Goal: Task Accomplishment & Management: Manage account settings

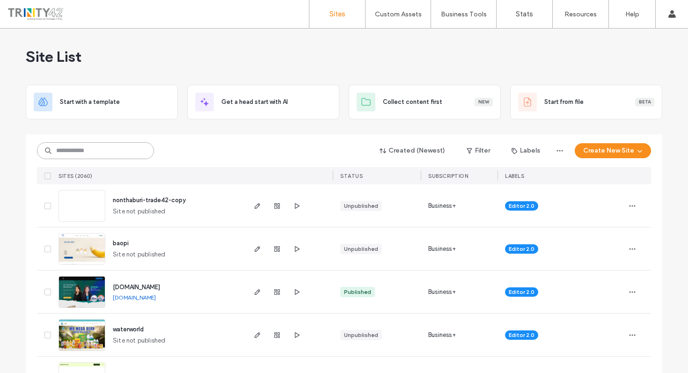
click at [103, 155] on input at bounding box center [95, 150] width 117 height 17
paste input "**********"
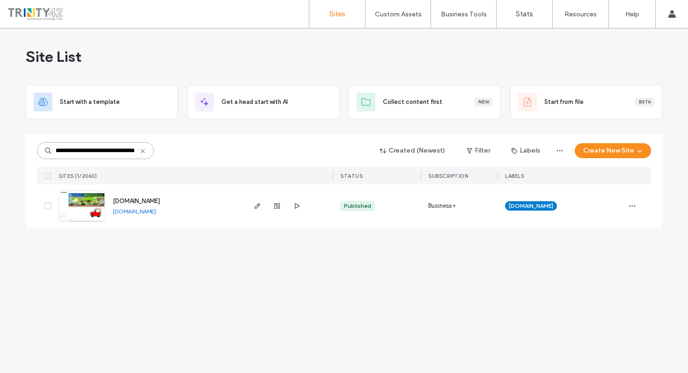
scroll to position [0, 33]
type input "**********"
click at [259, 210] on span "button" at bounding box center [257, 205] width 11 height 11
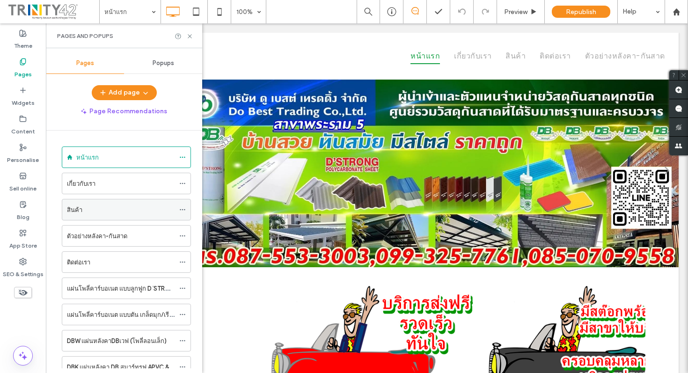
click at [111, 205] on div "สินค้า" at bounding box center [121, 210] width 108 height 10
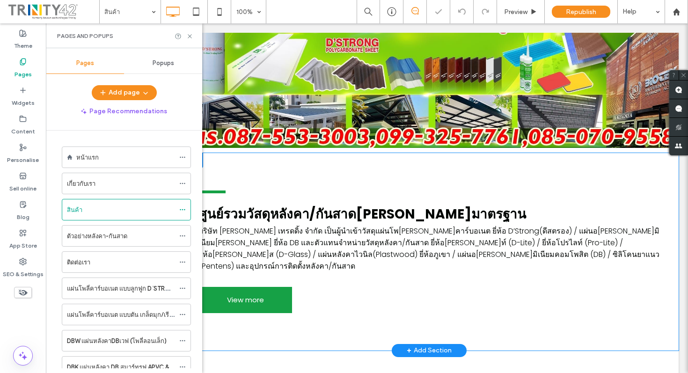
scroll to position [148, 0]
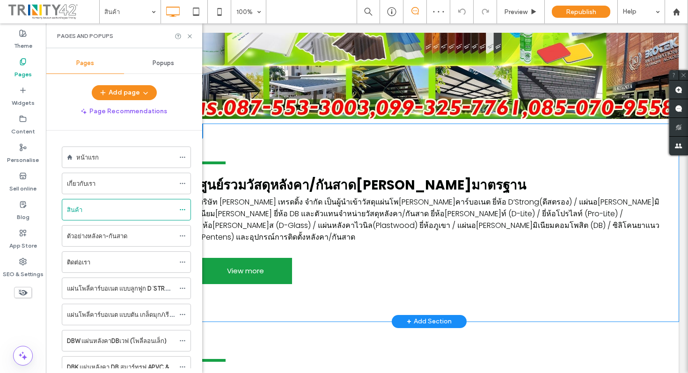
click at [391, 291] on div "ศูนย์รวมวัสดุหลังคา/กันสาด[PERSON_NAME]มาตรฐาน บริษัท [PERSON_NAME] เทรดดิ้ง จำ…" at bounding box center [429, 222] width 499 height 197
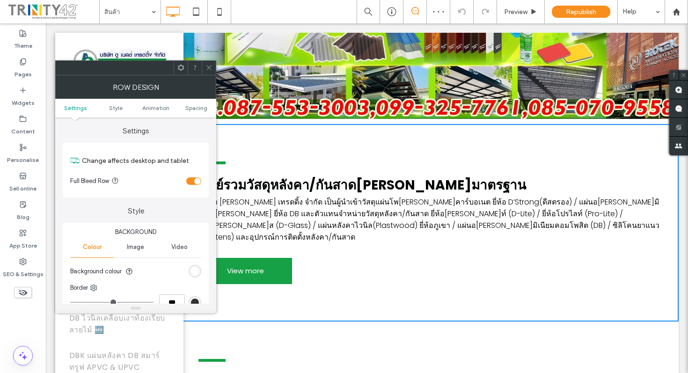
click at [211, 69] on icon at bounding box center [208, 67] width 7 height 7
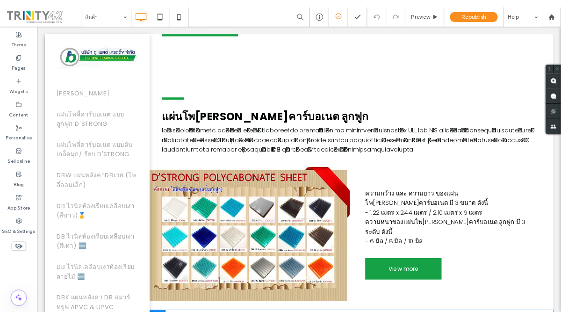
scroll to position [474, 0]
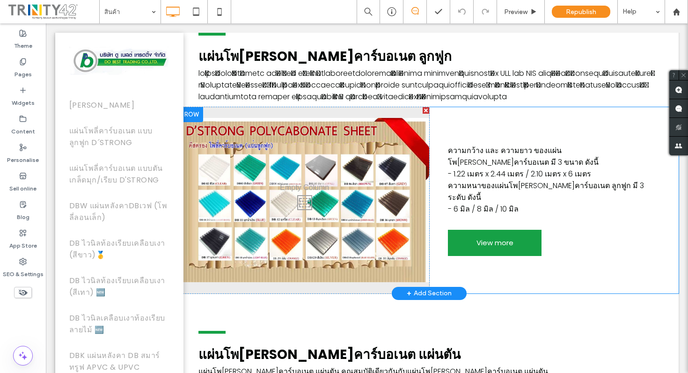
click at [357, 188] on div "Click To Paste" at bounding box center [304, 200] width 249 height 186
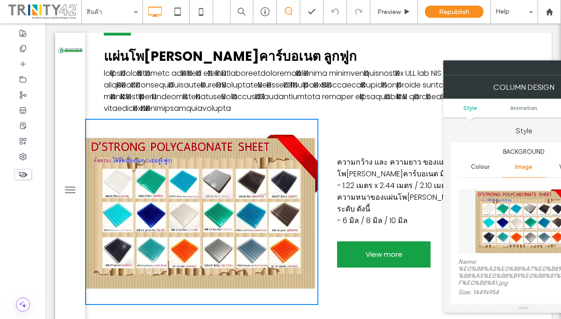
click at [401, 119] on div "ความกว้าง และ ความยาว ของแผ่นโพ[PERSON_NAME]คาร์บอเนต มี 3 ขนาด ดังนี้ - 1.22 เ…" at bounding box center [435, 212] width 233 height 186
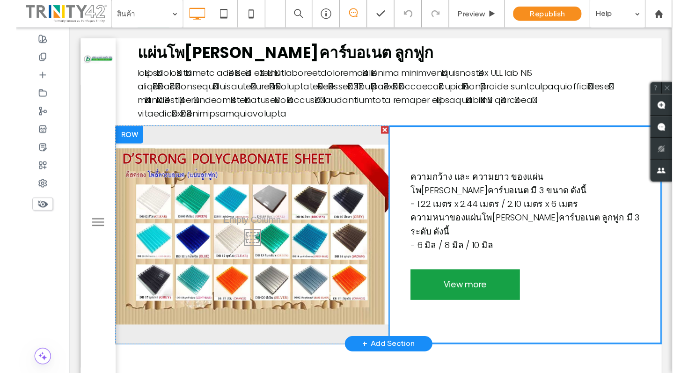
scroll to position [482, 0]
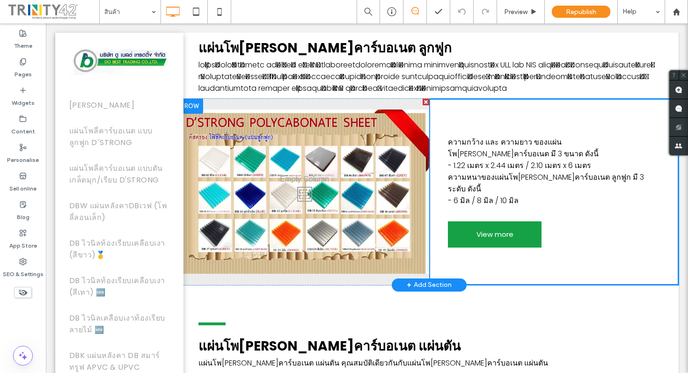
click at [348, 187] on div "Click To Paste" at bounding box center [304, 192] width 249 height 186
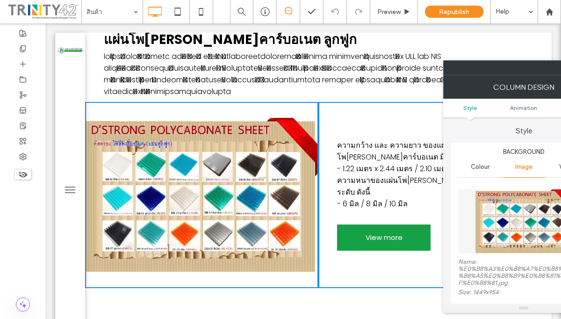
scroll to position [526, 0]
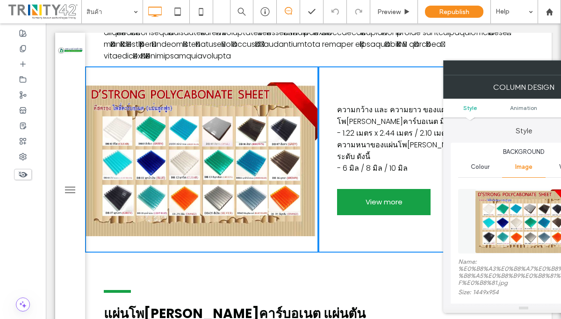
click at [229, 144] on div "Click To Paste" at bounding box center [201, 159] width 233 height 186
click at [501, 218] on img at bounding box center [524, 221] width 98 height 65
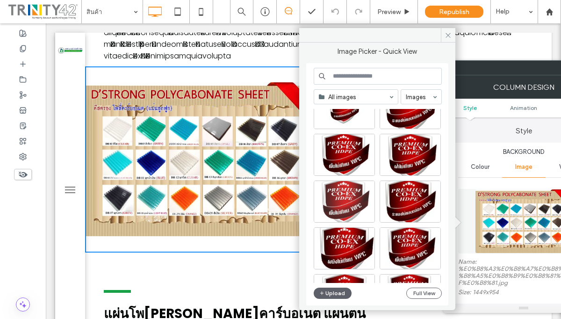
scroll to position [138, 0]
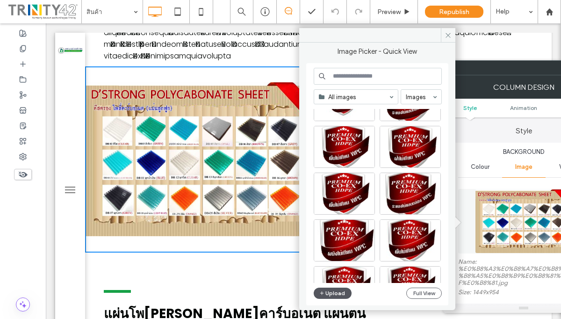
click at [336, 293] on button "Upload" at bounding box center [333, 293] width 38 height 11
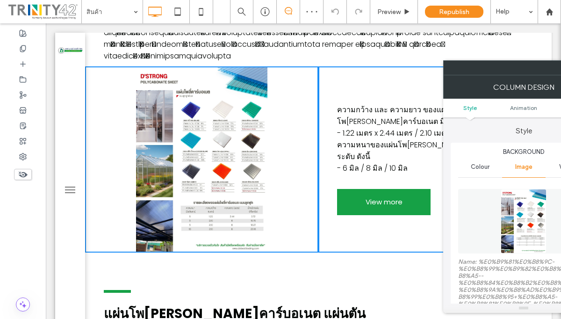
click at [212, 164] on div "Click To Paste" at bounding box center [201, 159] width 233 height 186
click at [519, 222] on img at bounding box center [524, 221] width 46 height 65
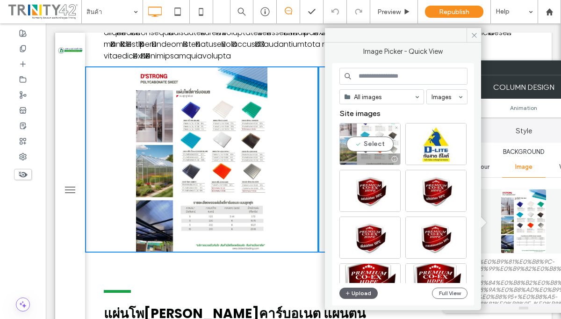
click at [374, 154] on div at bounding box center [370, 158] width 60 height 11
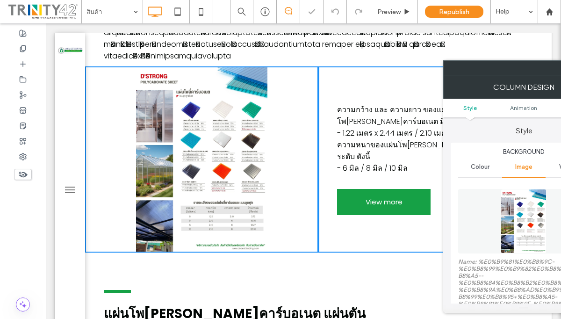
click at [190, 165] on div "Click To Paste" at bounding box center [201, 159] width 233 height 186
click at [280, 255] on div "แผ่นโพลี่คาร์บอเนต แผ่นตัน แผ่นโพลี่คาร์บอเนต แผ่นตัน คุณสมบัติเดียวกันกับแผ่นโ…" at bounding box center [318, 297] width 467 height 88
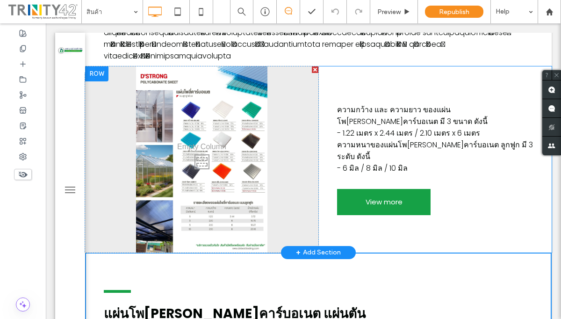
click at [227, 132] on div "Click To Paste" at bounding box center [201, 159] width 233 height 186
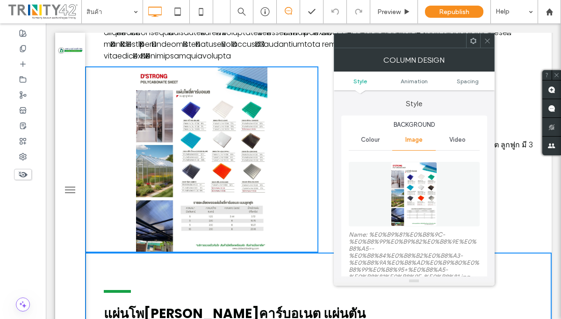
click at [396, 204] on img at bounding box center [414, 194] width 46 height 65
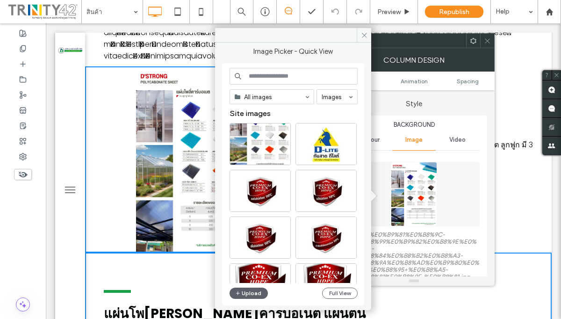
click at [173, 253] on div "แผ่นโพลี่คาร์บอเนต แผ่นตัน แผ่นโพลี่คาร์บอเนต แผ่นตัน คุณสมบัติเดียวกันกับแผ่นโ…" at bounding box center [318, 297] width 467 height 88
click at [365, 36] on use at bounding box center [364, 35] width 5 height 5
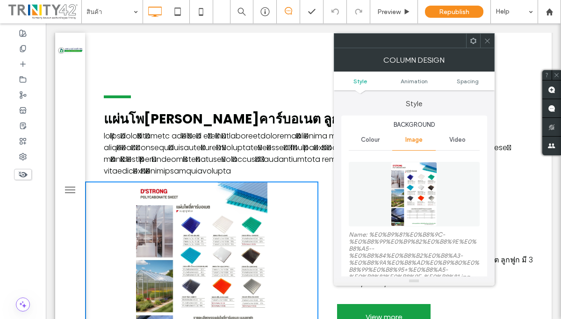
scroll to position [412, 0]
click at [493, 40] on div at bounding box center [487, 41] width 14 height 14
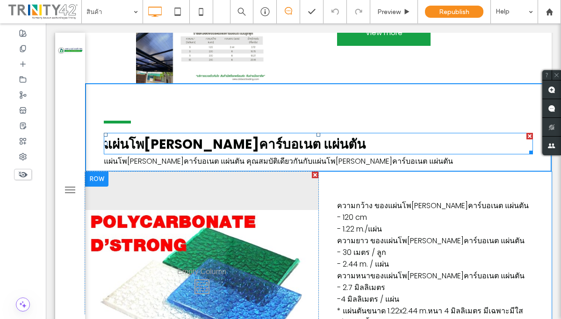
scroll to position [696, 0]
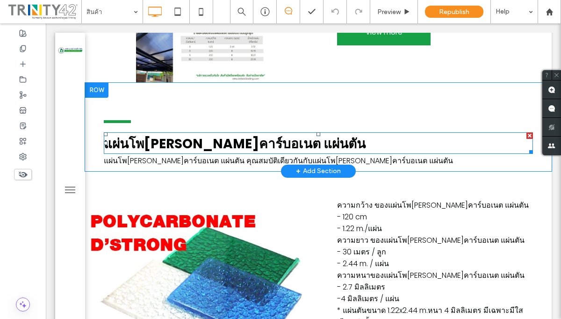
click at [224, 135] on b "แผ่นโพ[PERSON_NAME]คาร์บอเนต แผ่นตัน" at bounding box center [235, 144] width 262 height 18
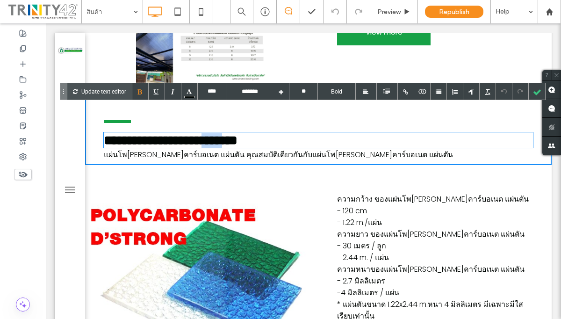
click at [224, 134] on b "**********" at bounding box center [171, 140] width 134 height 13
copy b "**********"
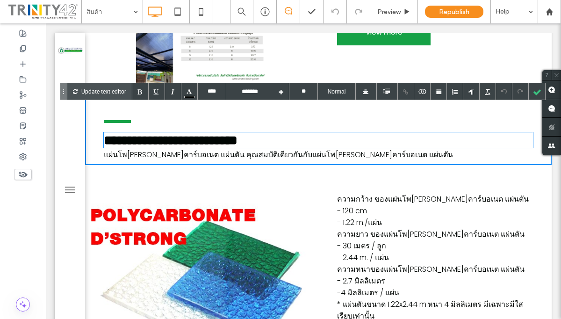
click at [192, 192] on div "Click To Paste" at bounding box center [201, 278] width 233 height 226
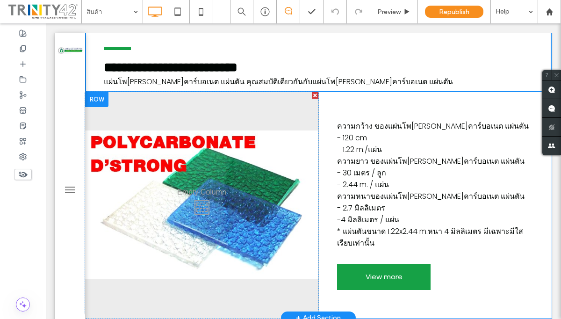
scroll to position [915, 0]
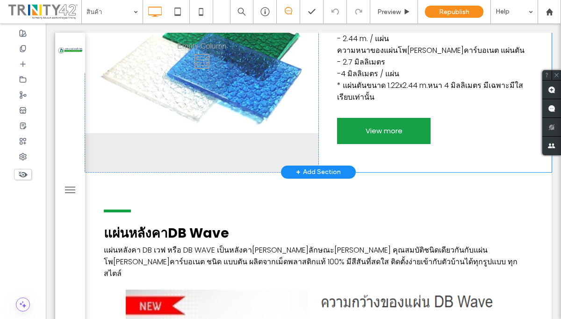
click at [201, 88] on div "Click To Paste" at bounding box center [201, 59] width 233 height 226
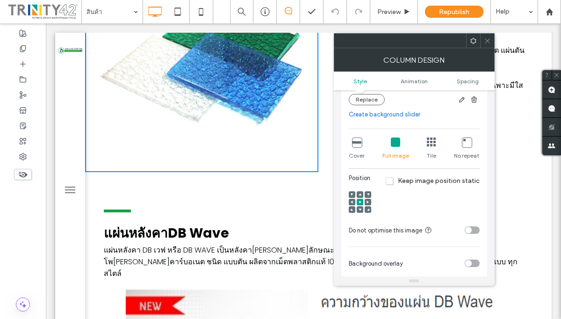
scroll to position [105, 0]
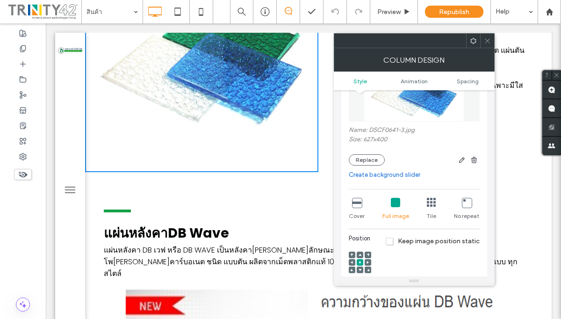
click at [410, 102] on img at bounding box center [414, 89] width 101 height 65
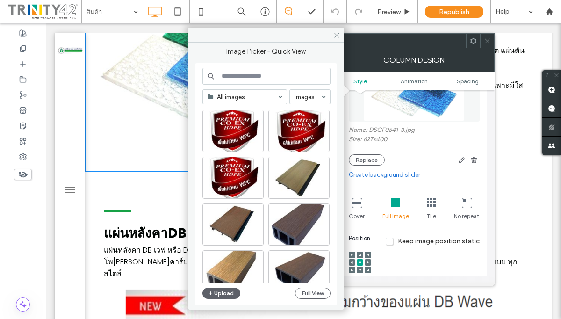
scroll to position [401, 0]
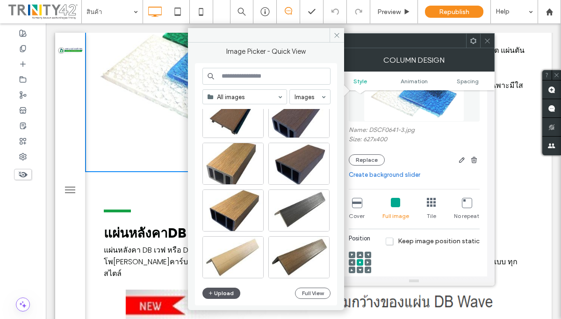
click at [210, 293] on use "button" at bounding box center [211, 293] width 4 height 4
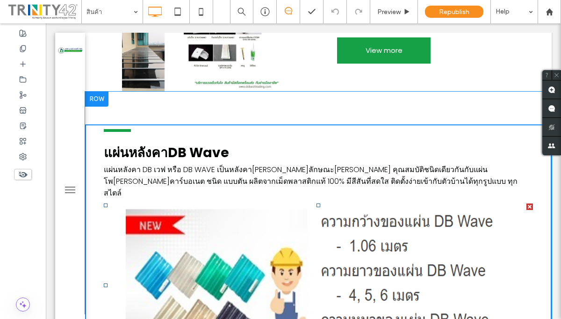
scroll to position [1003, 0]
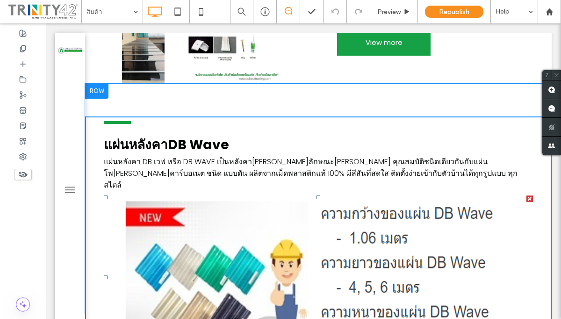
click at [254, 214] on li "Slide title Write your caption here Button" at bounding box center [318, 278] width 429 height 164
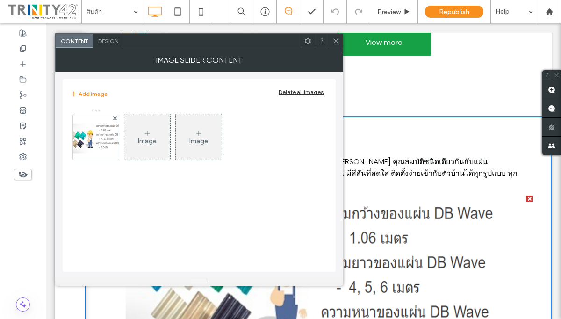
click at [424, 221] on li "Slide title Write your caption here Button" at bounding box center [318, 278] width 429 height 164
click at [338, 46] on span at bounding box center [336, 41] width 7 height 14
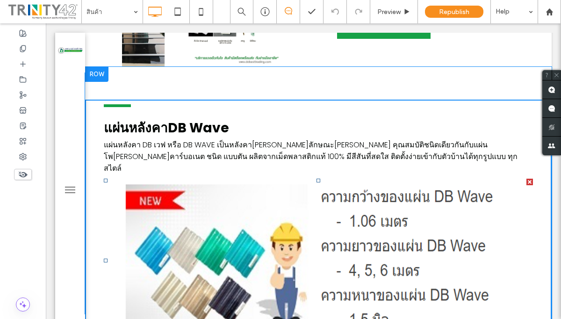
scroll to position [1020, 0]
click at [187, 119] on b "แผ่นหลังคาDB Wave" at bounding box center [166, 128] width 125 height 18
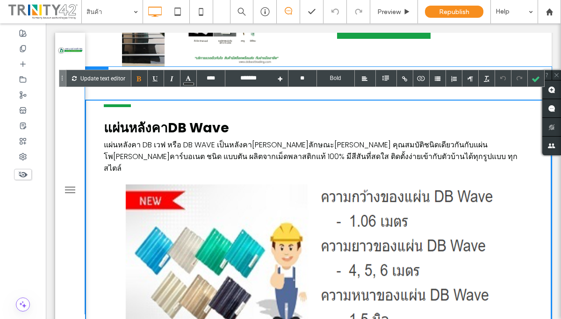
click at [187, 119] on b "แผ่นหลังคาDB Wave" at bounding box center [166, 128] width 125 height 18
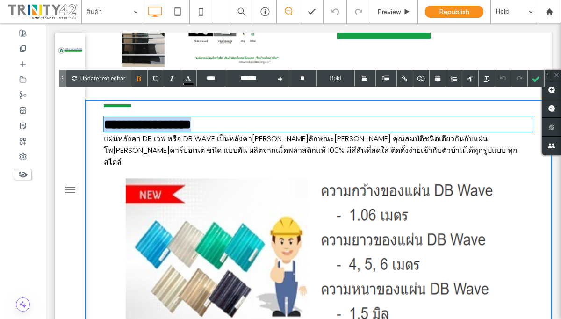
click at [187, 118] on b "**********" at bounding box center [147, 124] width 87 height 13
copy b "Wave"
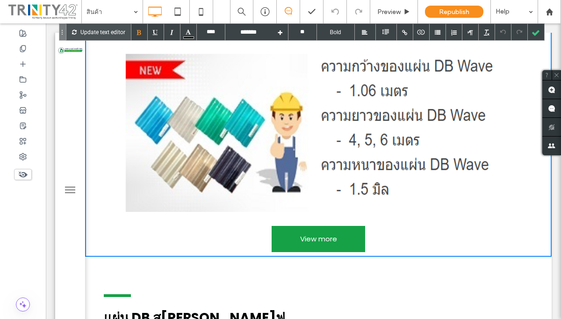
scroll to position [1145, 0]
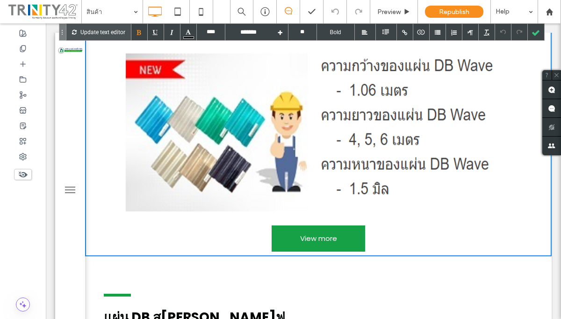
click at [317, 132] on li "Slide title Write your caption here Button" at bounding box center [318, 130] width 429 height 164
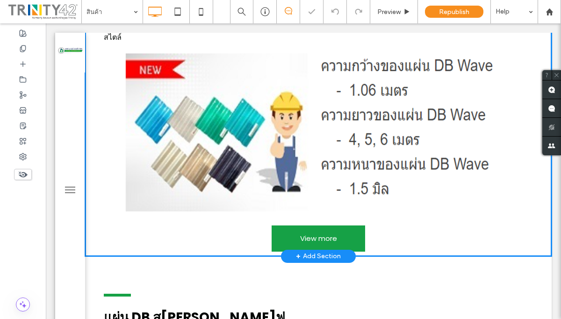
click at [318, 127] on li "Slide title Write your caption here Button" at bounding box center [318, 130] width 429 height 164
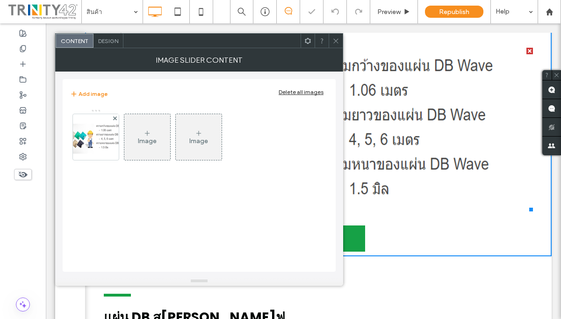
click at [149, 136] on icon at bounding box center [147, 133] width 7 height 7
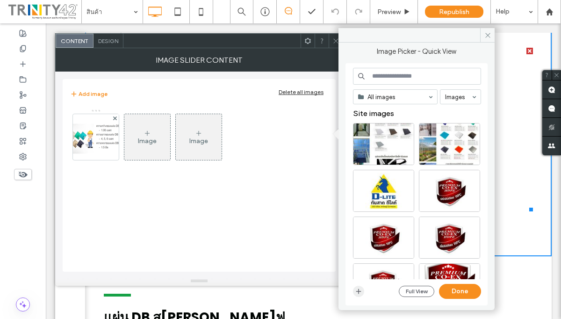
click at [360, 293] on icon "button" at bounding box center [358, 291] width 7 height 7
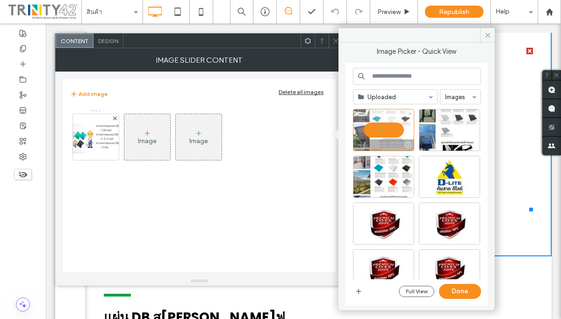
click at [400, 115] on div at bounding box center [383, 130] width 61 height 42
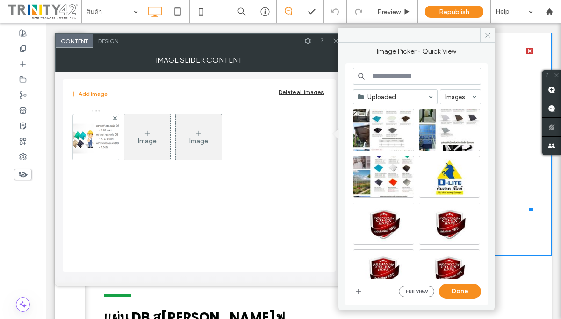
click at [519, 50] on li "Slide title Write your caption here Button" at bounding box center [318, 130] width 429 height 164
click at [366, 137] on div "Select" at bounding box center [383, 130] width 61 height 42
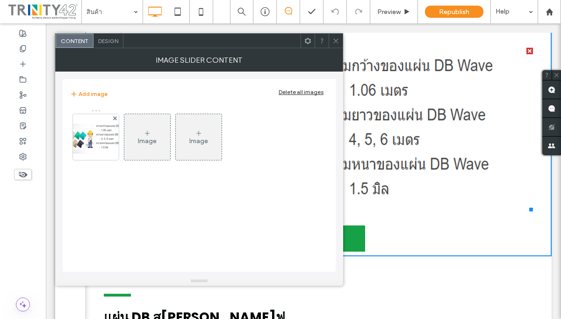
click at [130, 143] on div "Image" at bounding box center [147, 137] width 46 height 44
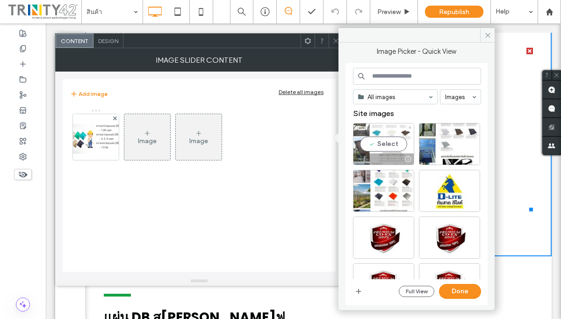
click at [370, 142] on div "Select" at bounding box center [383, 144] width 61 height 42
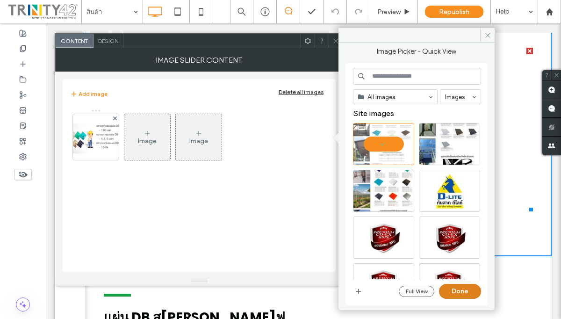
click at [467, 289] on button "Done" at bounding box center [460, 291] width 42 height 15
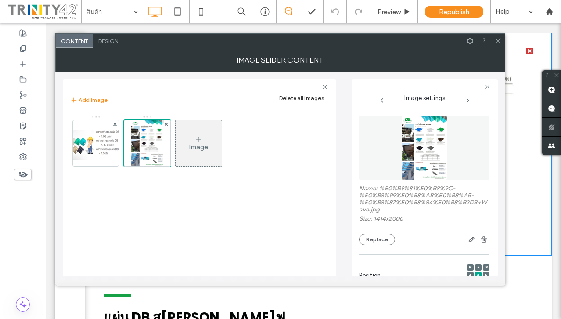
click at [499, 41] on use at bounding box center [498, 40] width 5 height 5
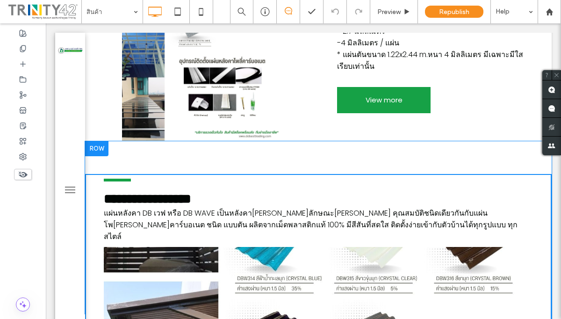
scroll to position [957, 0]
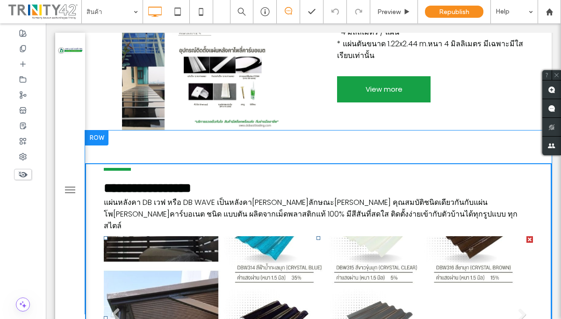
click at [332, 236] on li "Slide title Write your caption here Button" at bounding box center [318, 318] width 429 height 164
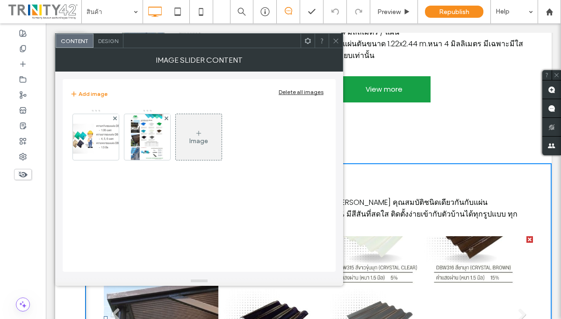
click at [465, 236] on li "Slide title Write your caption here Button" at bounding box center [318, 318] width 429 height 164
click at [341, 45] on div at bounding box center [336, 41] width 14 height 14
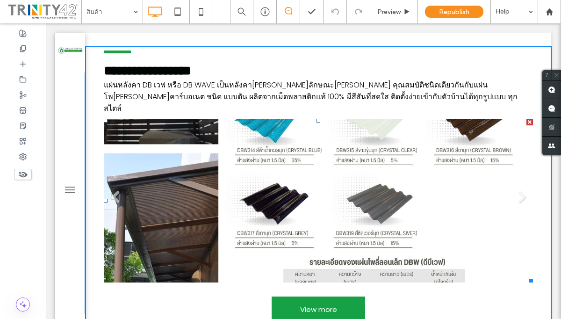
scroll to position [1080, 0]
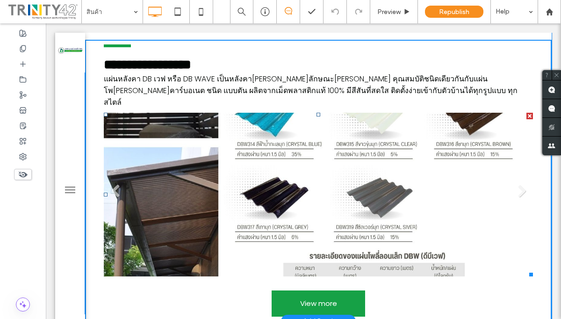
click at [432, 222] on li "Slide title Write your caption here Button" at bounding box center [318, 195] width 429 height 164
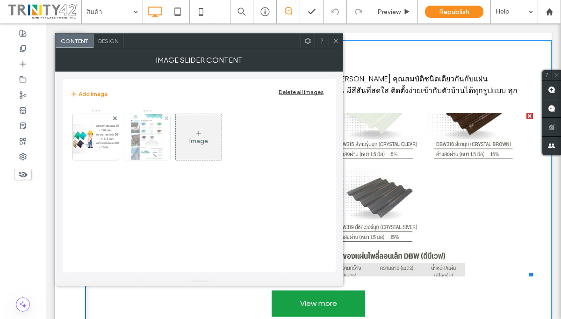
click at [145, 134] on img at bounding box center [147, 137] width 32 height 46
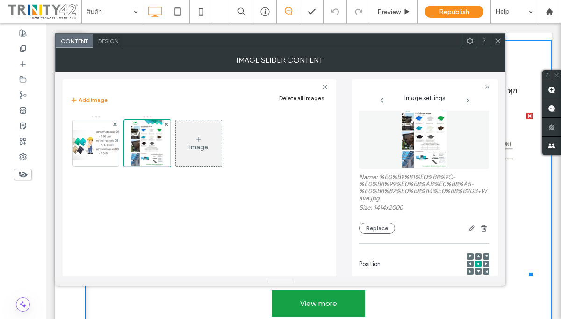
scroll to position [0, 0]
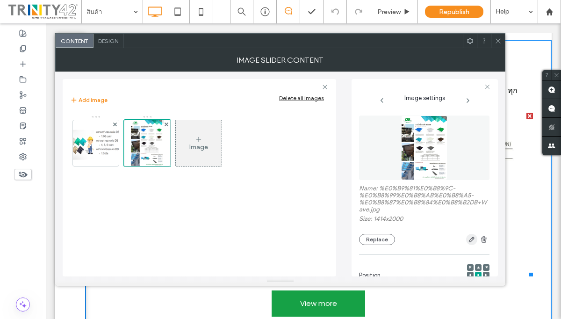
click at [468, 243] on icon "button" at bounding box center [471, 239] width 7 height 7
click at [469, 223] on div "Edit" at bounding box center [467, 224] width 22 height 14
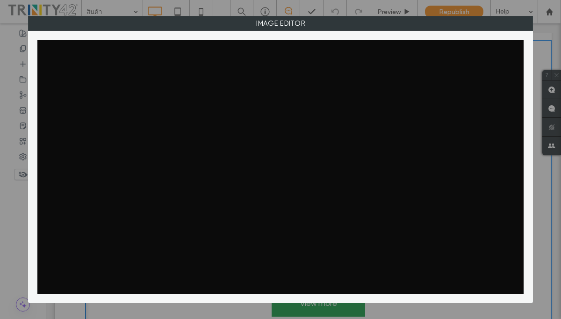
click at [471, 225] on body ".wqwq-1{fill:#231f20;} .cls-1q, .cls-2q { fill-rule: evenodd; } .cls-2q { fill:…" at bounding box center [280, 159] width 561 height 319
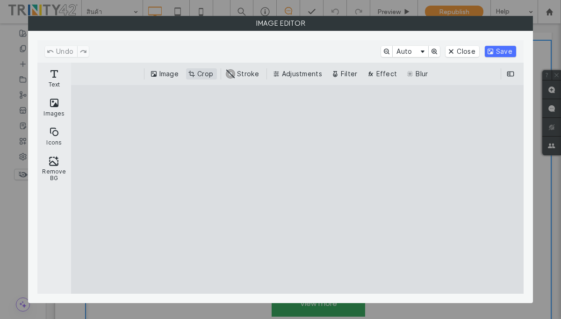
click at [204, 71] on button "Crop" at bounding box center [201, 73] width 31 height 11
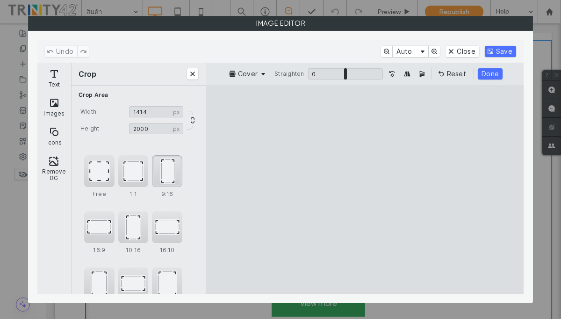
click at [171, 176] on div "9:16" at bounding box center [167, 171] width 30 height 32
drag, startPoint x: 411, startPoint y: 189, endPoint x: 403, endPoint y: 189, distance: 8.4
click at [365, 189] on cesdk-canvas "Editor canvas" at bounding box center [365, 189] width 0 height 0
click at [132, 227] on div "10:16" at bounding box center [133, 227] width 30 height 32
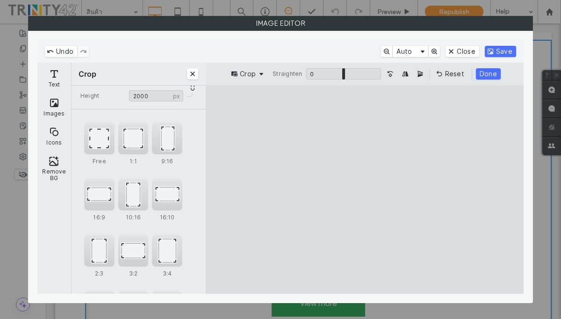
scroll to position [95, 0]
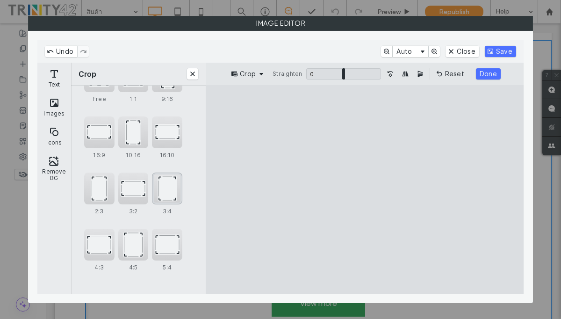
click at [165, 193] on div "3:4" at bounding box center [167, 189] width 30 height 32
drag, startPoint x: 365, startPoint y: 271, endPoint x: 363, endPoint y: 265, distance: 6.8
click at [365, 189] on cesdk-canvas "Editor canvas" at bounding box center [365, 189] width 0 height 0
drag, startPoint x: 363, startPoint y: 106, endPoint x: 360, endPoint y: 97, distance: 8.9
click at [365, 189] on cesdk-canvas "Editor canvas" at bounding box center [365, 189] width 0 height 0
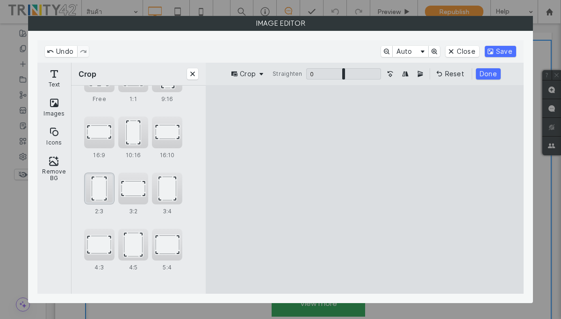
click at [100, 196] on div "2:3" at bounding box center [99, 189] width 30 height 32
click at [140, 247] on div "4:5" at bounding box center [133, 245] width 30 height 32
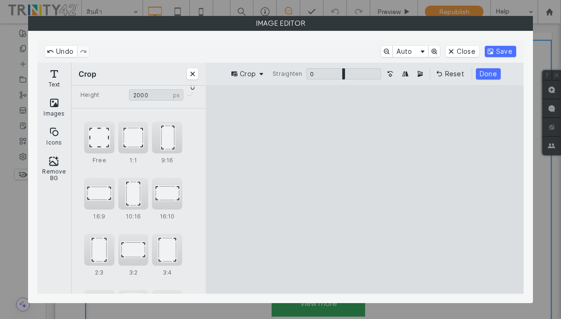
scroll to position [0, 0]
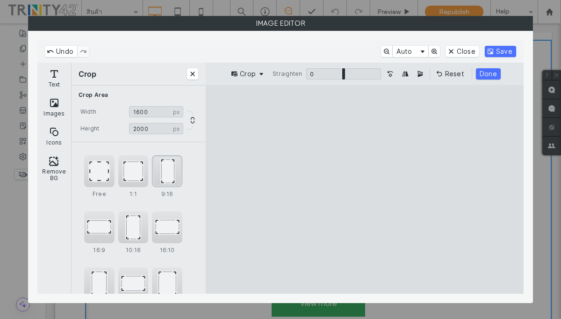
click at [165, 167] on div "9:16" at bounding box center [167, 171] width 30 height 32
type input "****"
click at [195, 73] on button "Close" at bounding box center [192, 73] width 11 height 11
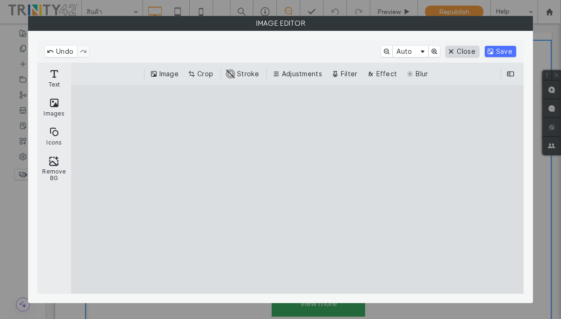
click at [469, 53] on button "Close" at bounding box center [462, 51] width 33 height 11
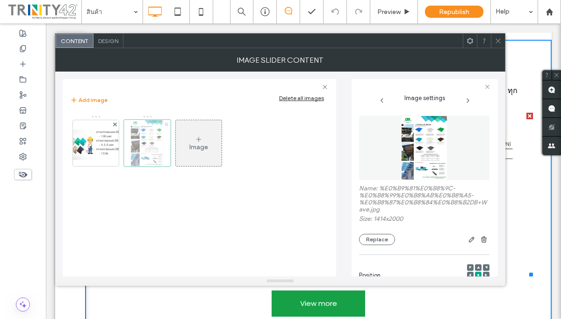
click at [167, 125] on use at bounding box center [166, 124] width 4 height 4
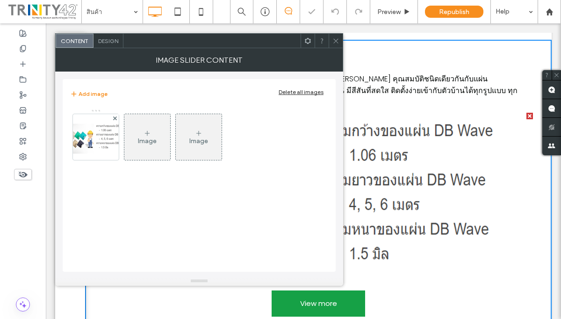
click at [339, 42] on icon at bounding box center [336, 40] width 7 height 7
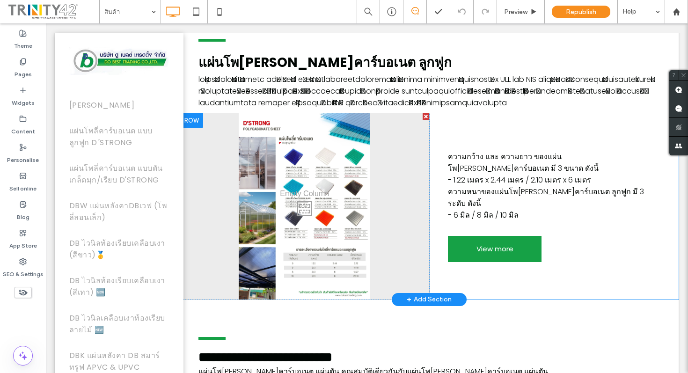
scroll to position [581, 0]
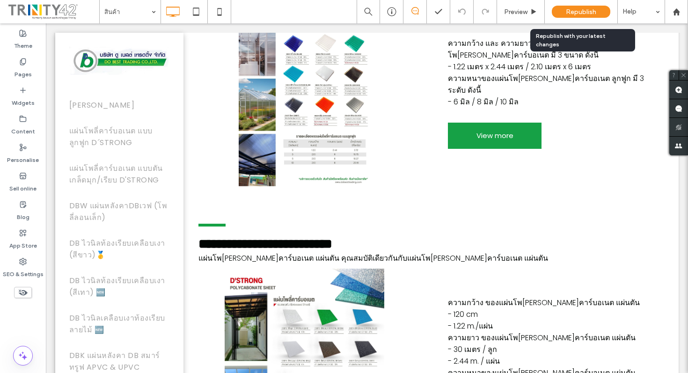
click at [561, 11] on span "Republish" at bounding box center [581, 12] width 30 height 8
